Goal: Task Accomplishment & Management: Use online tool/utility

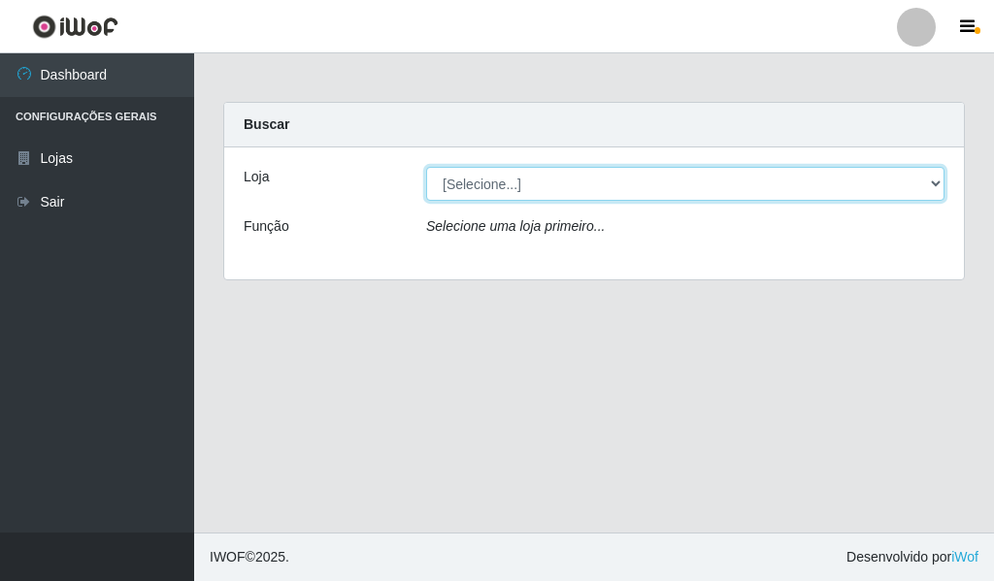
click at [934, 184] on select "[Selecione...] Queiroz Atacadão - Catolé do Rocha" at bounding box center [685, 184] width 518 height 34
select select "500"
click at [426, 167] on select "[Selecione...] Queiroz Atacadão - Catolé do Rocha" at bounding box center [685, 184] width 518 height 34
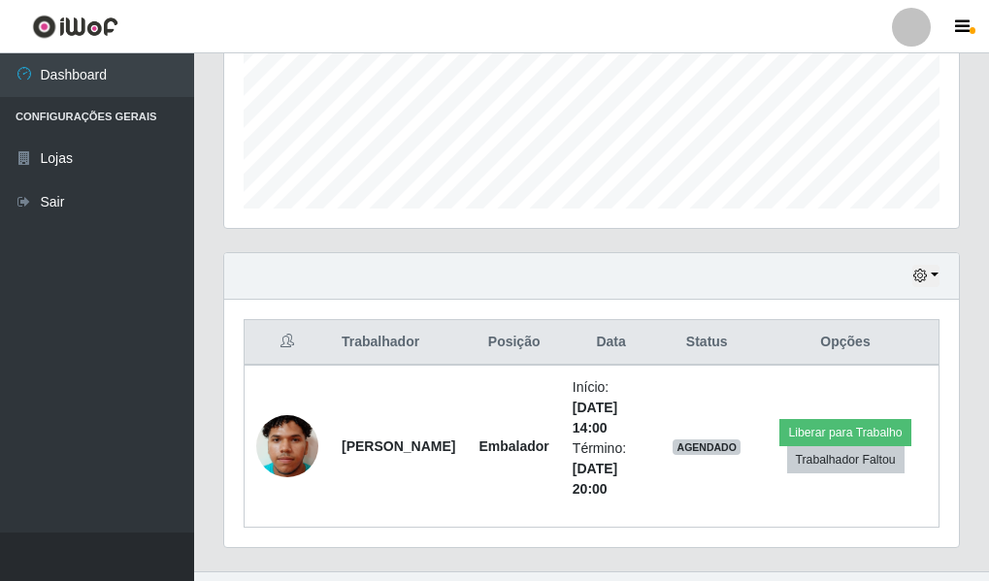
scroll to position [524, 0]
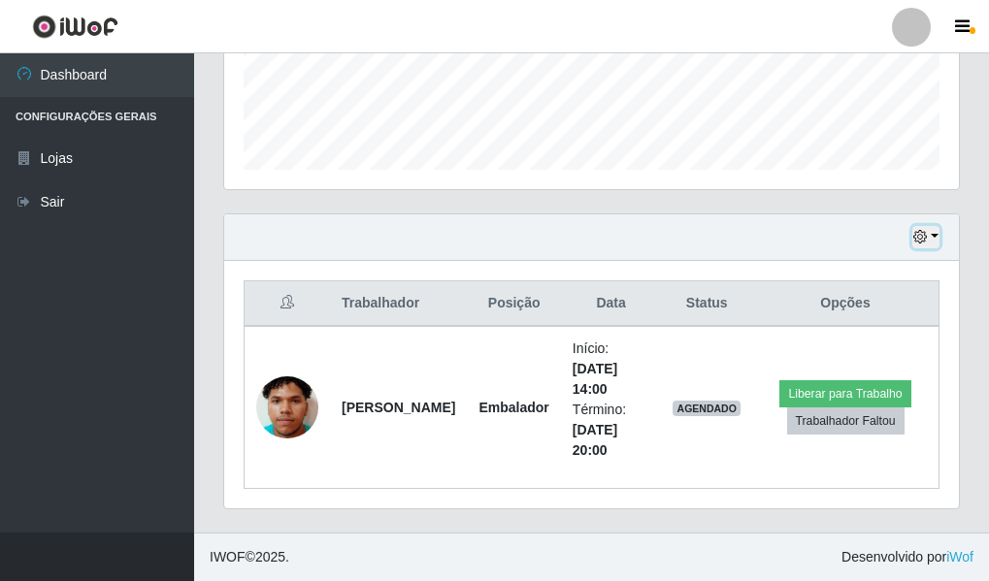
click at [924, 235] on icon "button" at bounding box center [920, 237] width 14 height 14
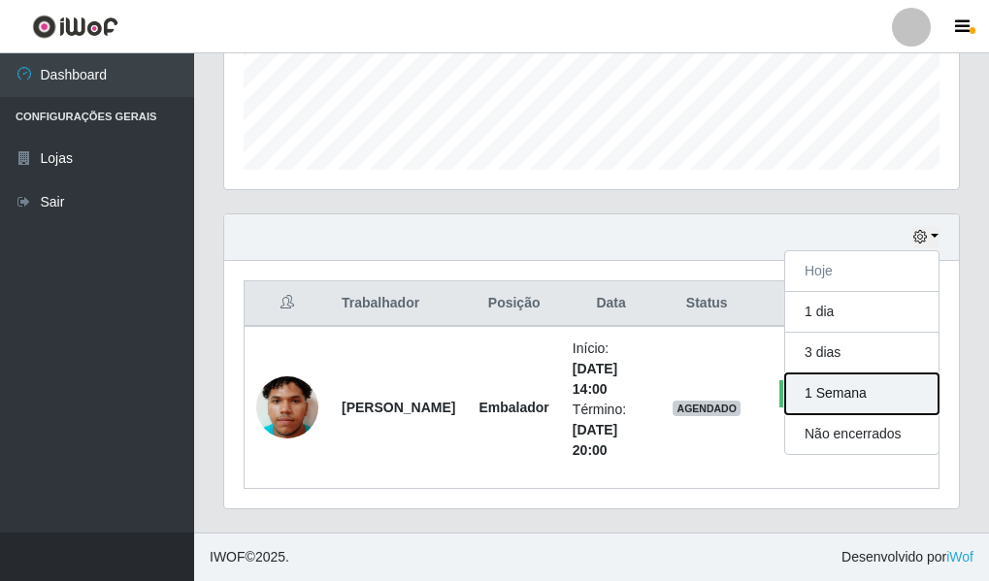
click at [841, 393] on button "1 Semana" at bounding box center [861, 394] width 153 height 41
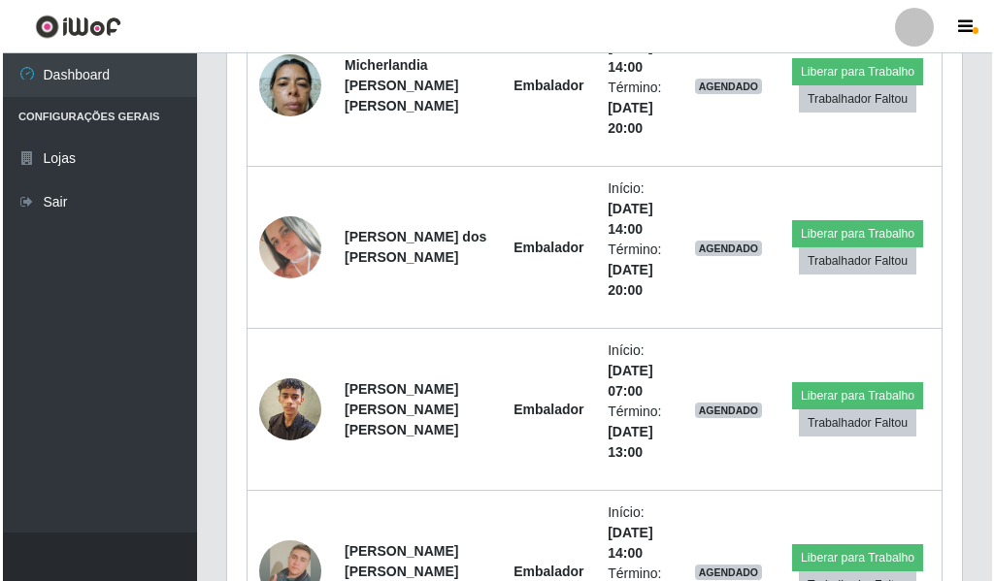
scroll to position [1397, 0]
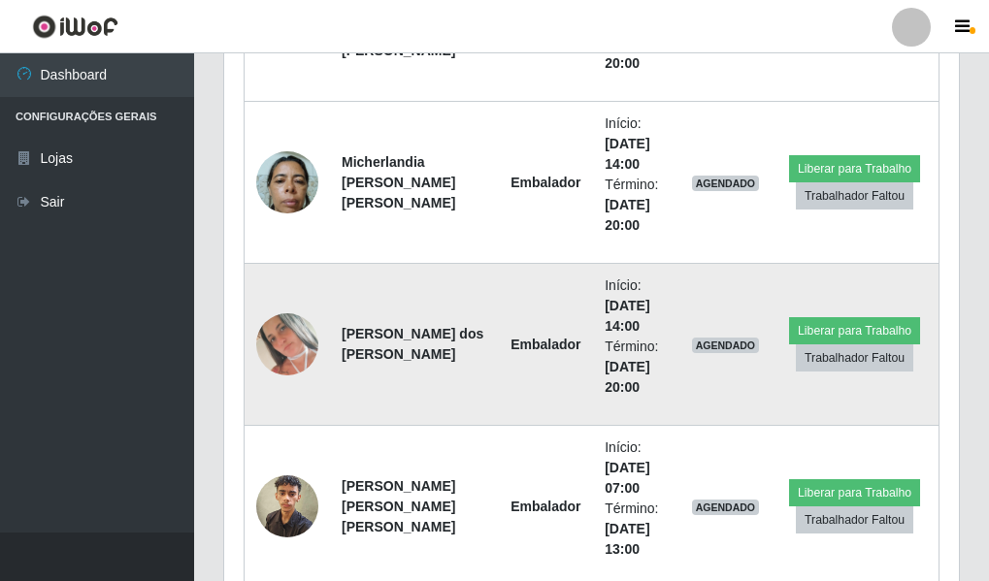
click at [277, 338] on img at bounding box center [287, 344] width 62 height 62
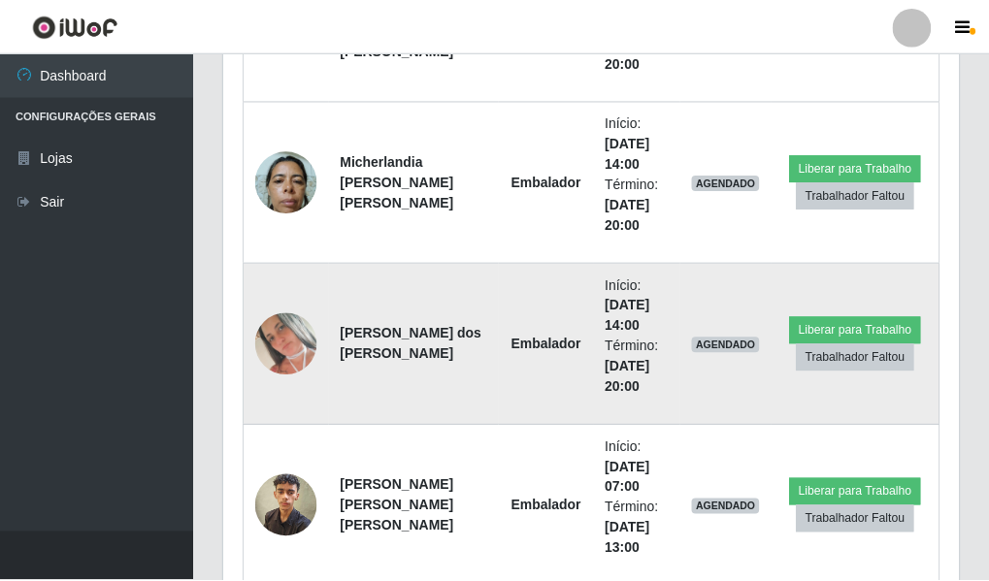
scroll to position [403, 725]
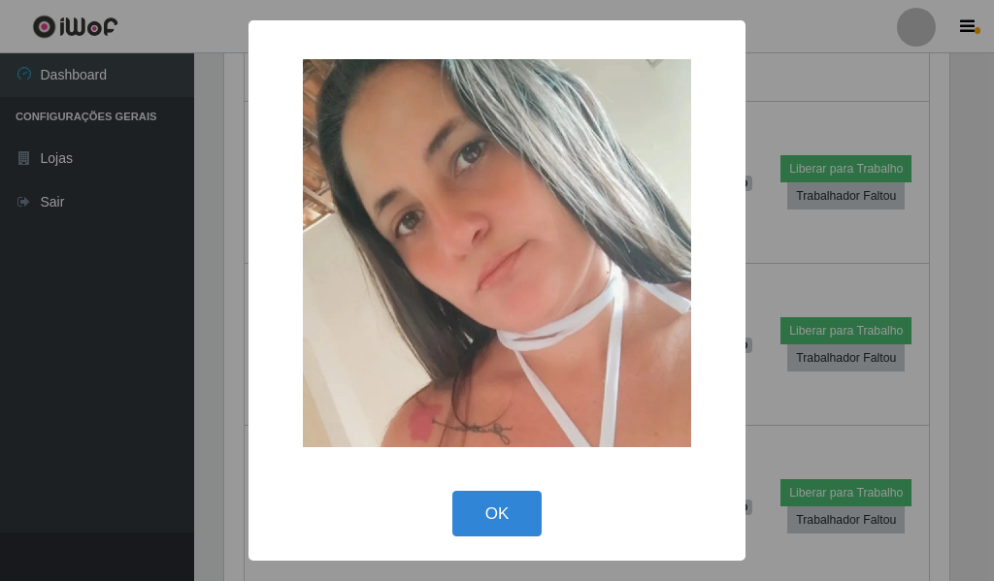
click at [121, 296] on div "× OK Cancel" at bounding box center [497, 290] width 994 height 581
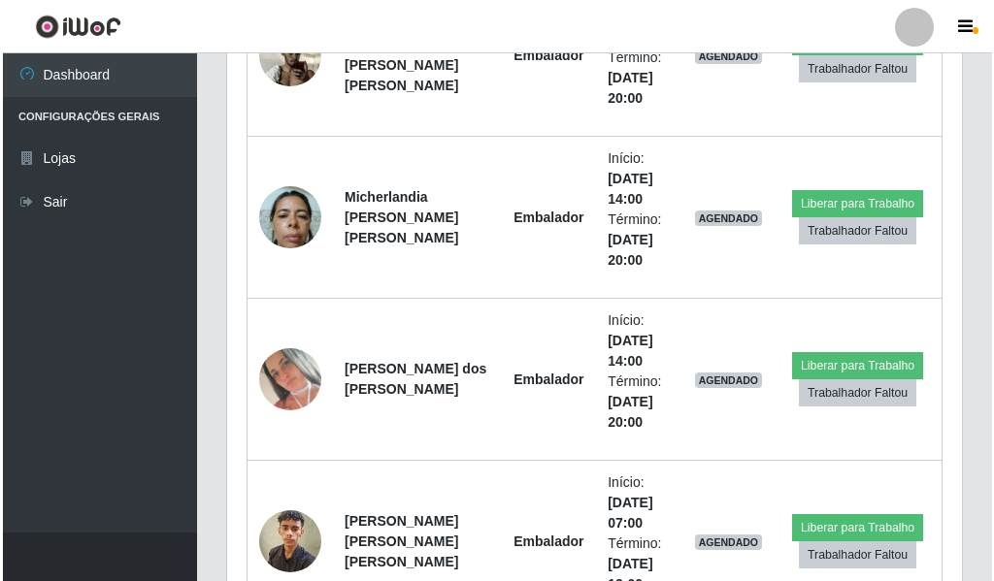
scroll to position [1359, 0]
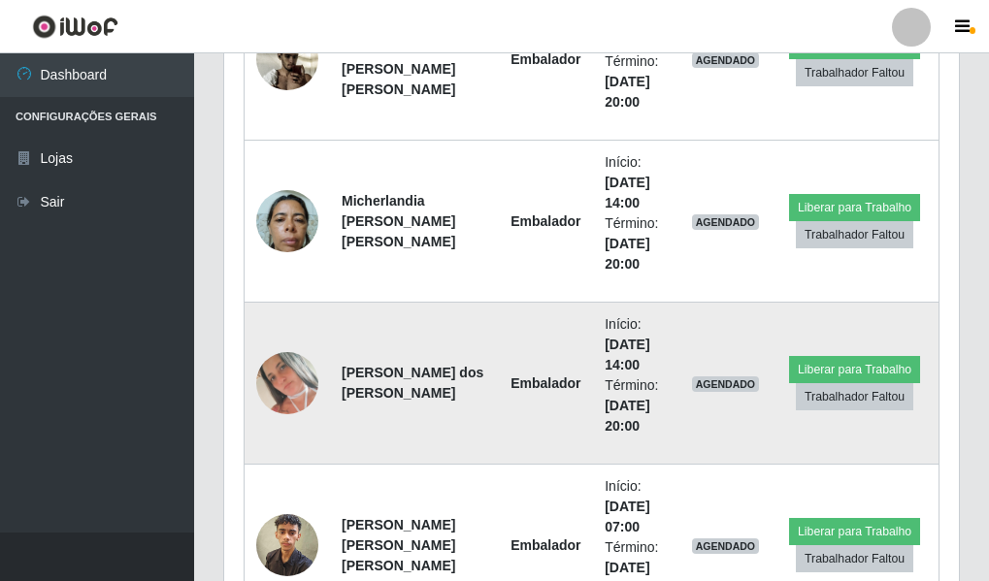
click at [289, 389] on img at bounding box center [287, 383] width 62 height 62
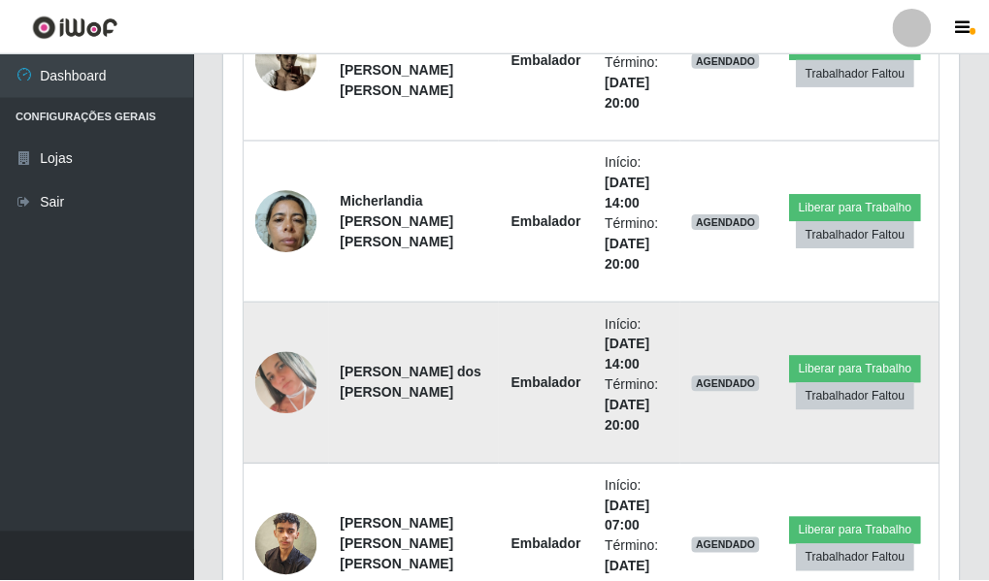
scroll to position [403, 725]
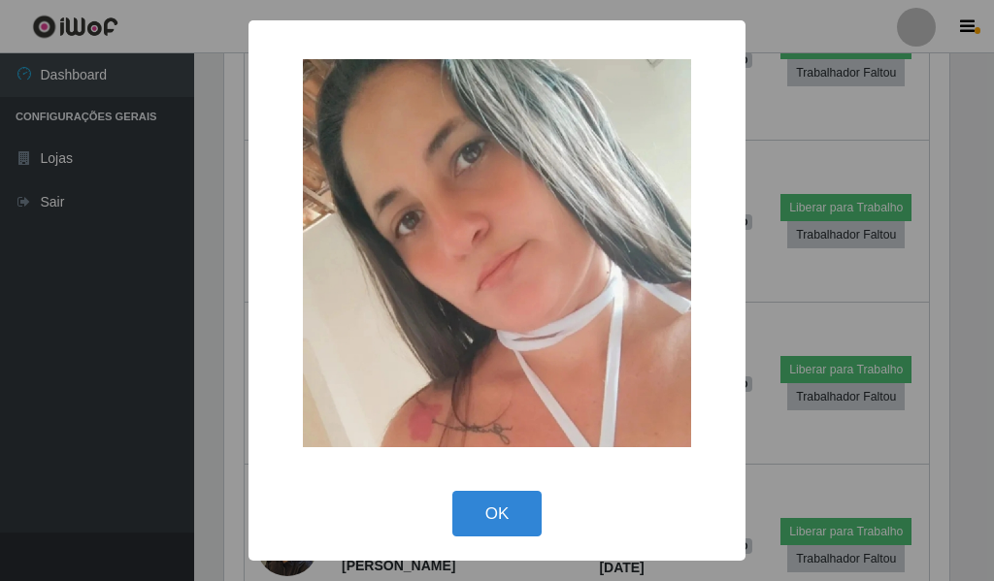
click at [110, 427] on div "× OK Cancel" at bounding box center [497, 290] width 994 height 581
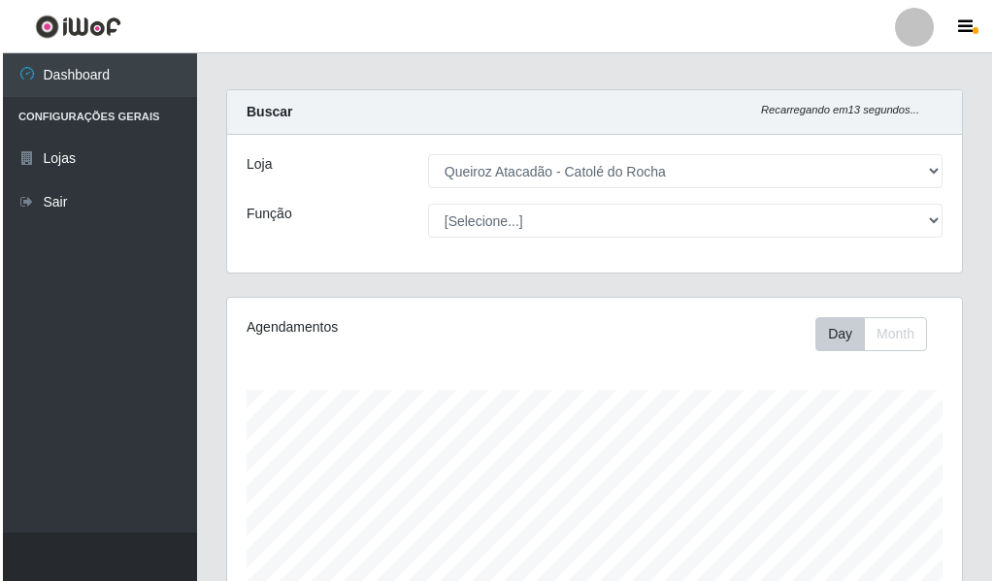
scroll to position [0, 0]
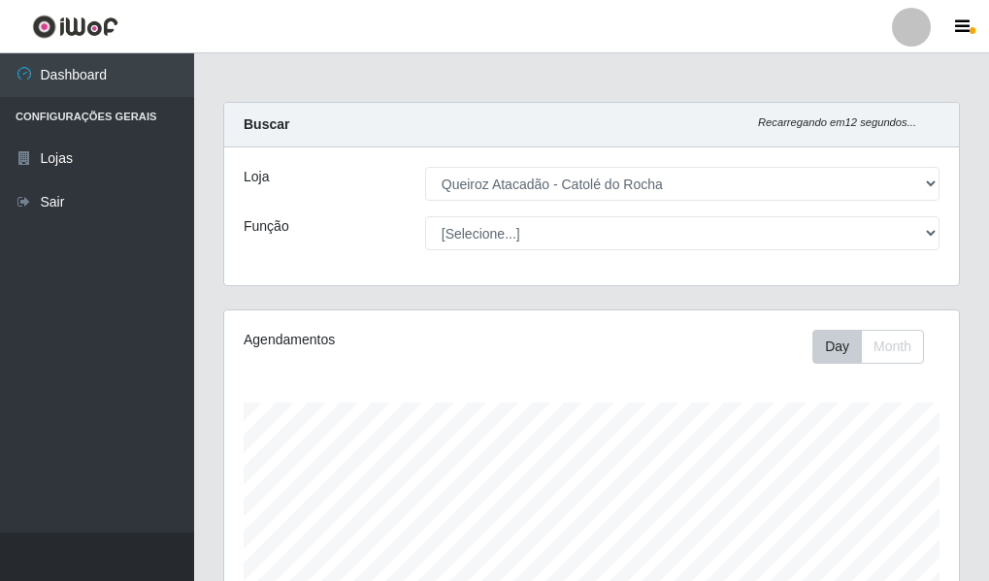
click at [917, 38] on div at bounding box center [911, 27] width 39 height 39
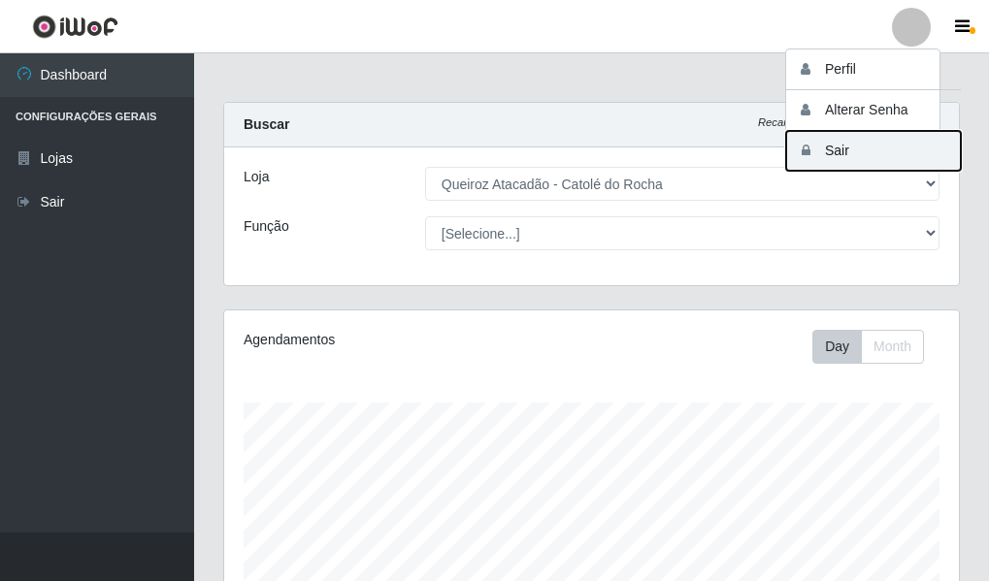
click at [864, 160] on button "Sair" at bounding box center [873, 151] width 175 height 40
